Goal: Transaction & Acquisition: Purchase product/service

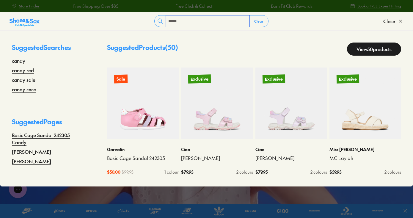
type input "*****"
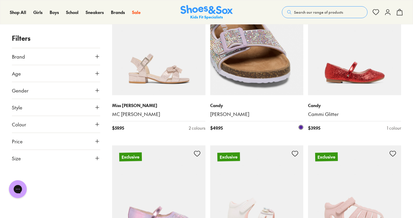
scroll to position [505, 0]
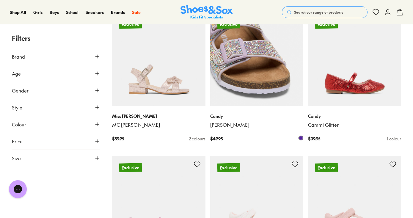
click at [230, 65] on img at bounding box center [256, 59] width 93 height 93
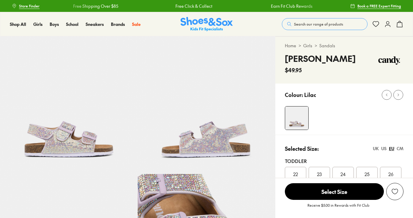
select select "*"
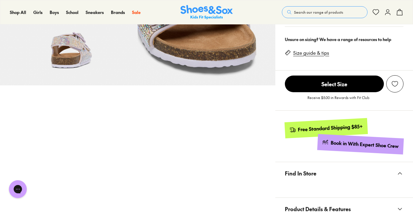
scroll to position [356, 0]
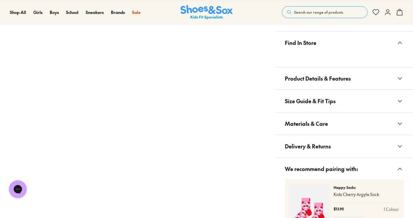
click at [312, 126] on span "Materials & Care" at bounding box center [306, 124] width 43 height 18
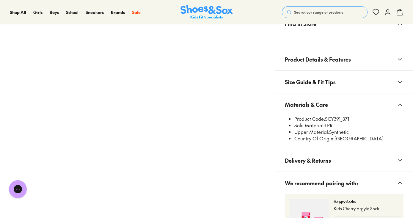
scroll to position [386, 0]
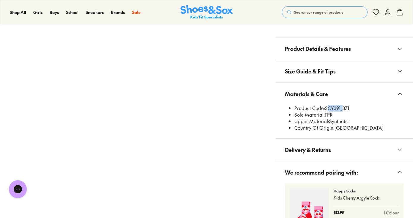
drag, startPoint x: 325, startPoint y: 109, endPoint x: 351, endPoint y: 108, distance: 25.9
click at [343, 108] on li "Product Code: SCY391_371" at bounding box center [348, 108] width 109 height 7
copy li "SCY391_"
click at [302, 8] on button "Search our range of products" at bounding box center [325, 12] width 86 height 12
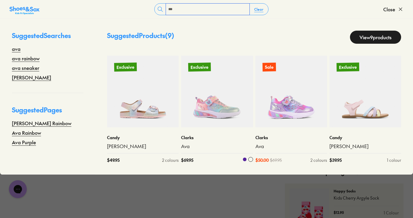
type input "***"
click at [214, 90] on img at bounding box center [217, 92] width 72 height 72
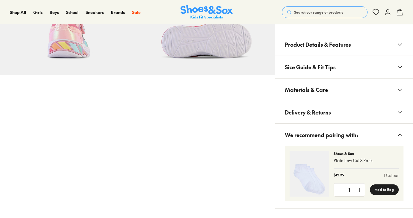
scroll to position [386, 0]
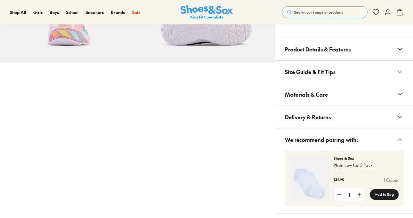
click at [323, 99] on span "Materials & Care" at bounding box center [306, 95] width 43 height 18
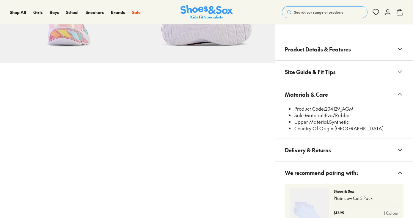
scroll to position [385, 0]
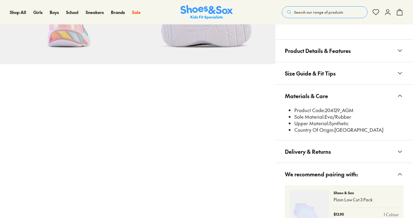
select select "*"
drag, startPoint x: 326, startPoint y: 110, endPoint x: 339, endPoint y: 109, distance: 13.4
click at [339, 109] on li "Product Code: 204129_AGM" at bounding box center [348, 110] width 109 height 7
copy li "204129"
